Goal: Task Accomplishment & Management: Manage account settings

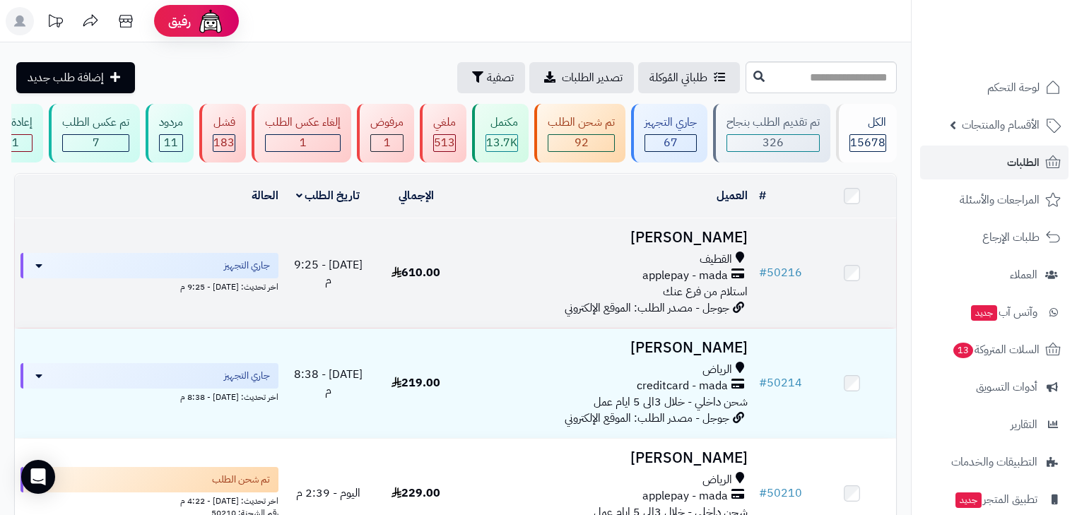
click at [707, 243] on h3 "Rana Alhubail" at bounding box center [607, 238] width 282 height 16
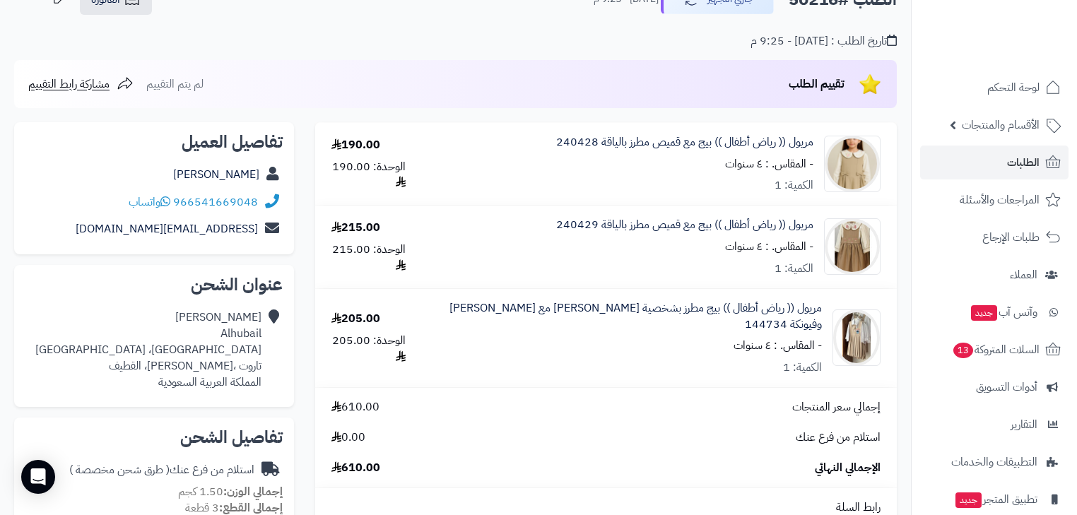
scroll to position [113, 0]
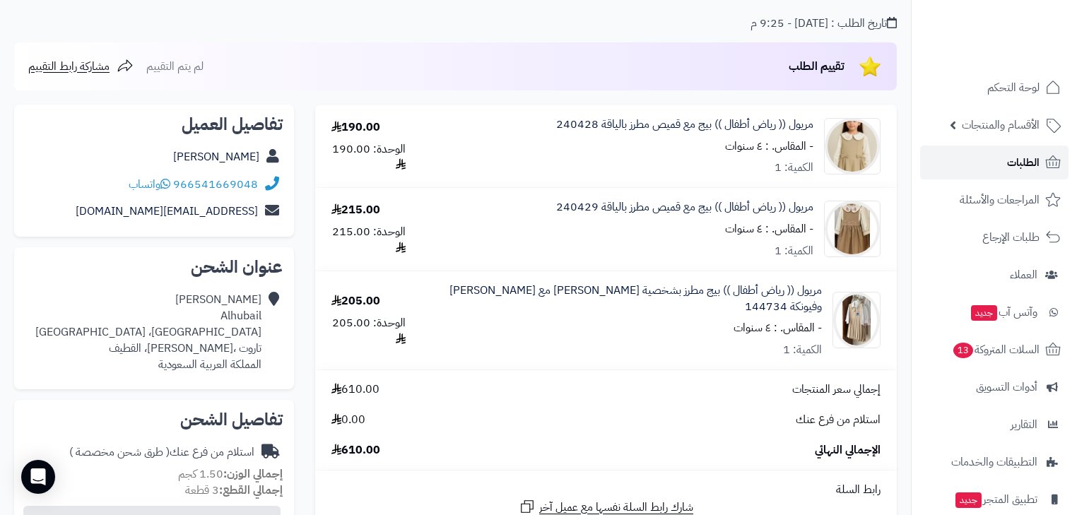
click at [995, 167] on link "الطلبات" at bounding box center [994, 163] width 148 height 34
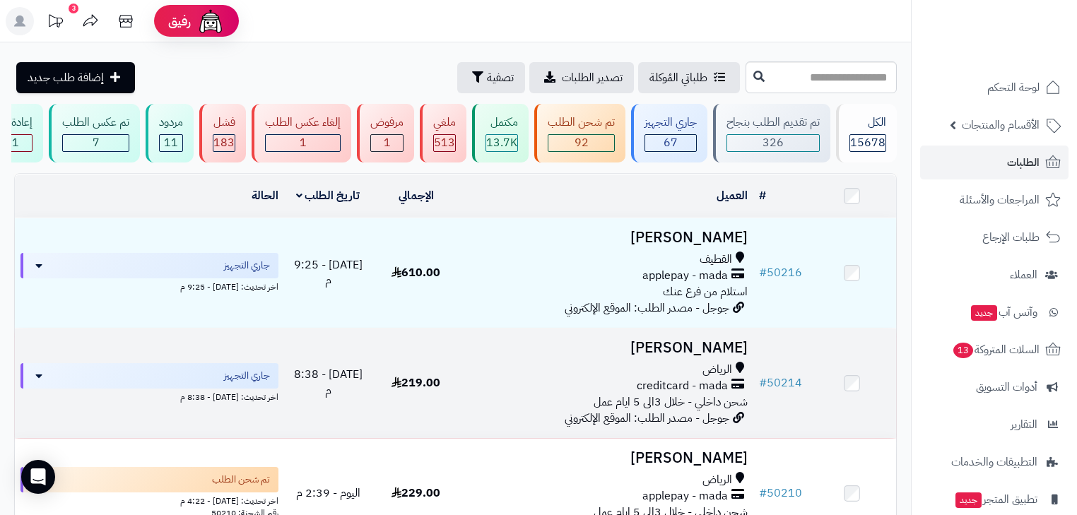
click at [692, 347] on h3 "[PERSON_NAME]" at bounding box center [607, 348] width 282 height 16
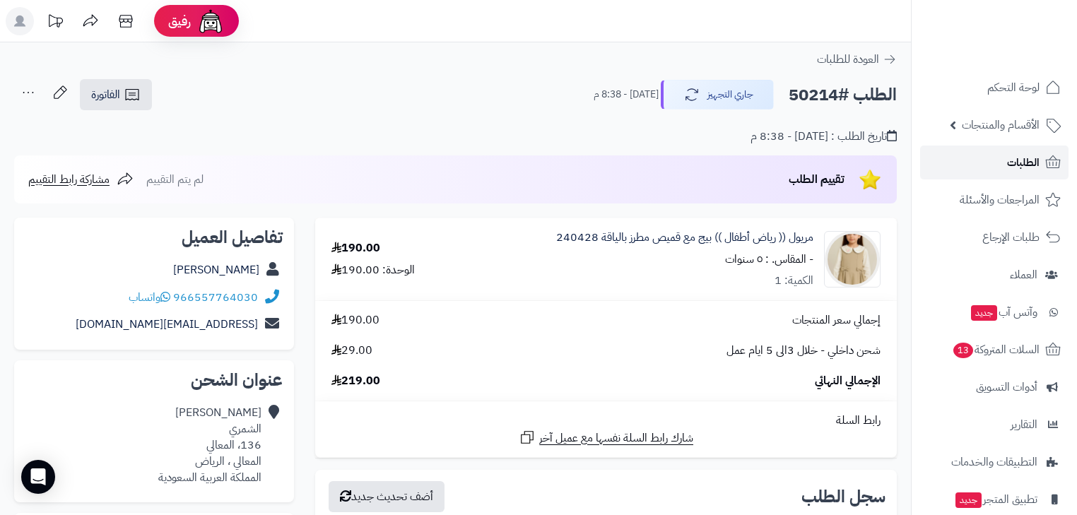
click at [1017, 165] on span "الطلبات" at bounding box center [1023, 163] width 33 height 20
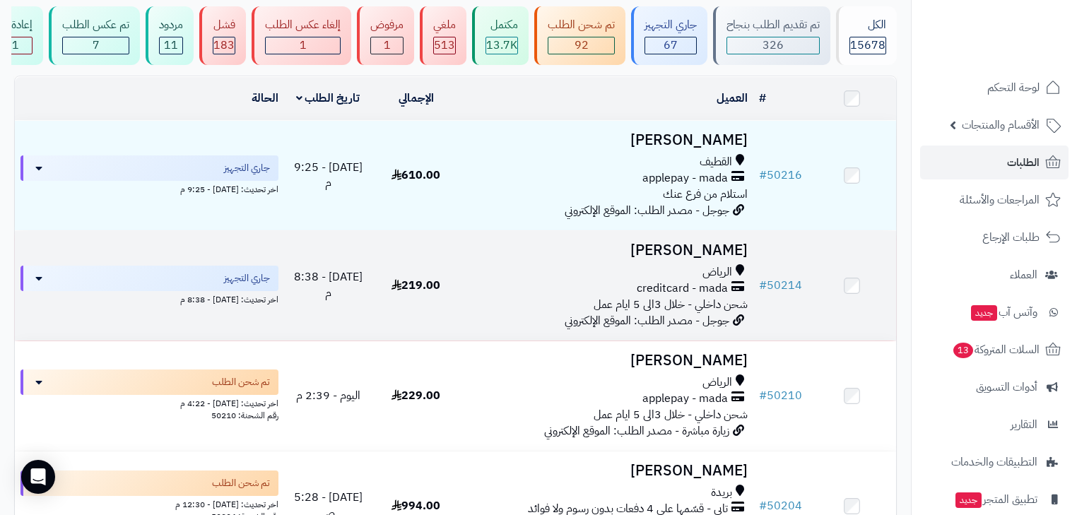
scroll to position [113, 0]
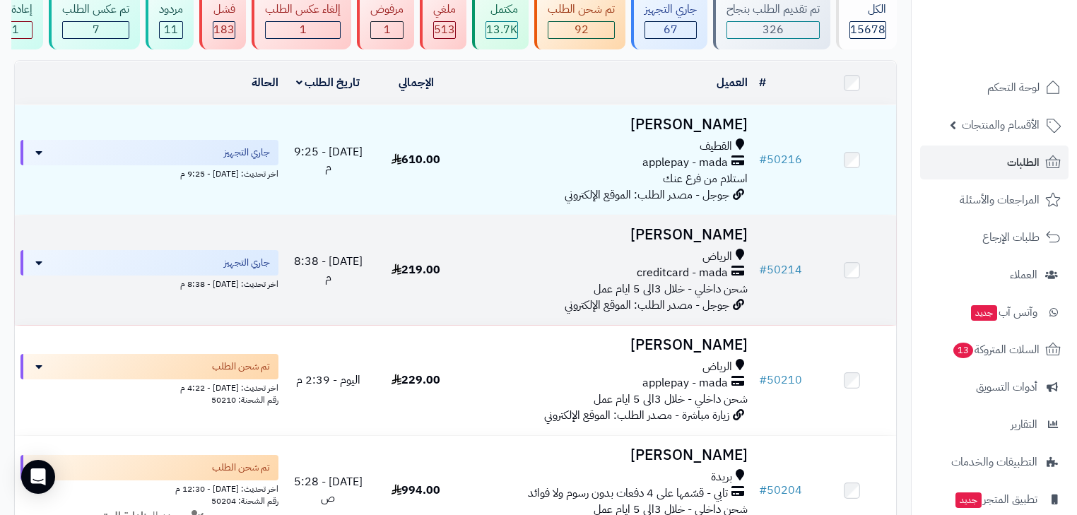
click at [723, 243] on h3 "عبدالله الشمري" at bounding box center [607, 235] width 282 height 16
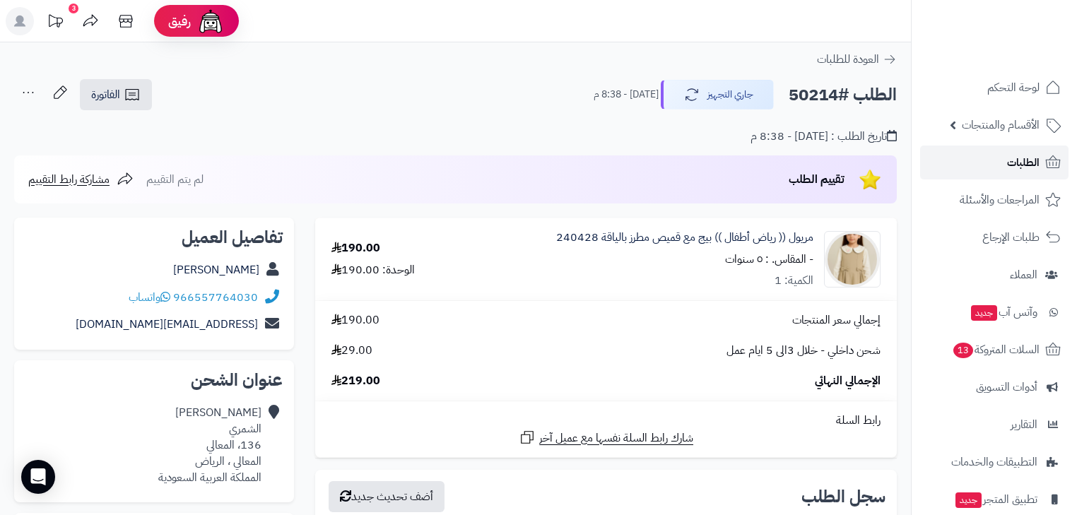
click at [986, 166] on link "الطلبات" at bounding box center [994, 163] width 148 height 34
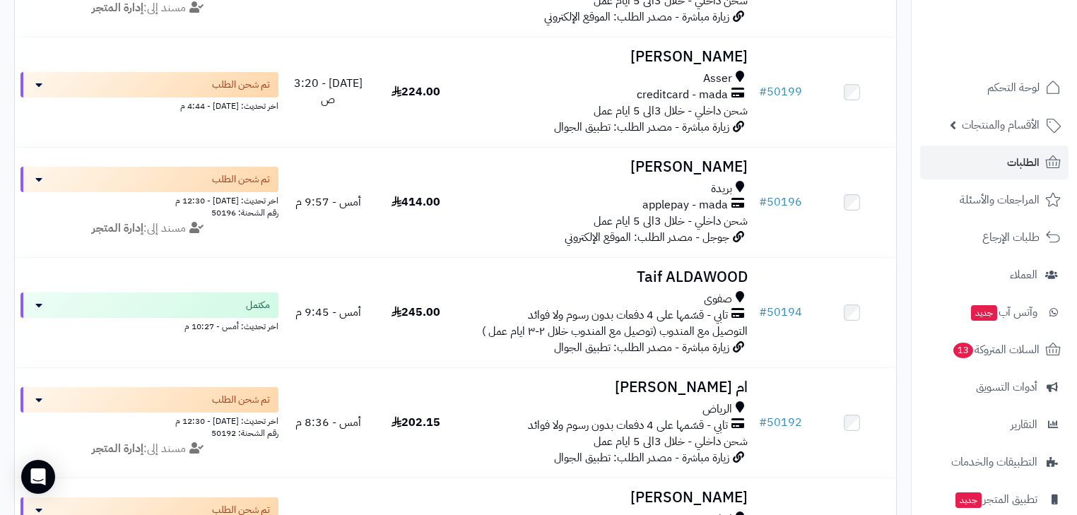
scroll to position [283, 0]
